Goal: Find specific page/section: Find specific page/section

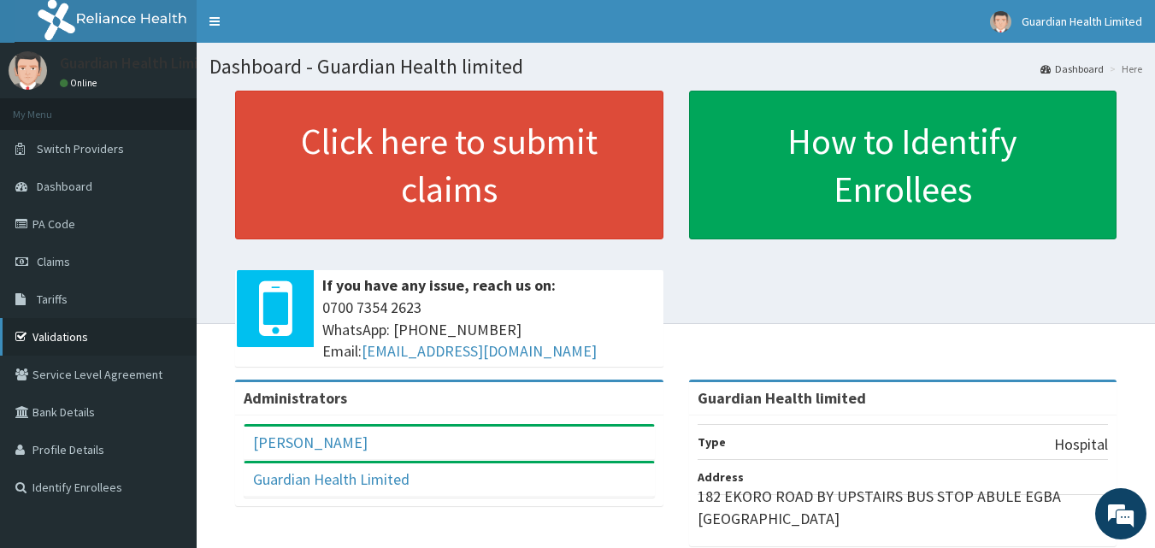
click at [46, 340] on link "Validations" at bounding box center [98, 337] width 197 height 38
click at [77, 223] on link "PA Code" at bounding box center [98, 224] width 197 height 38
